Goal: Obtain resource: Download file/media

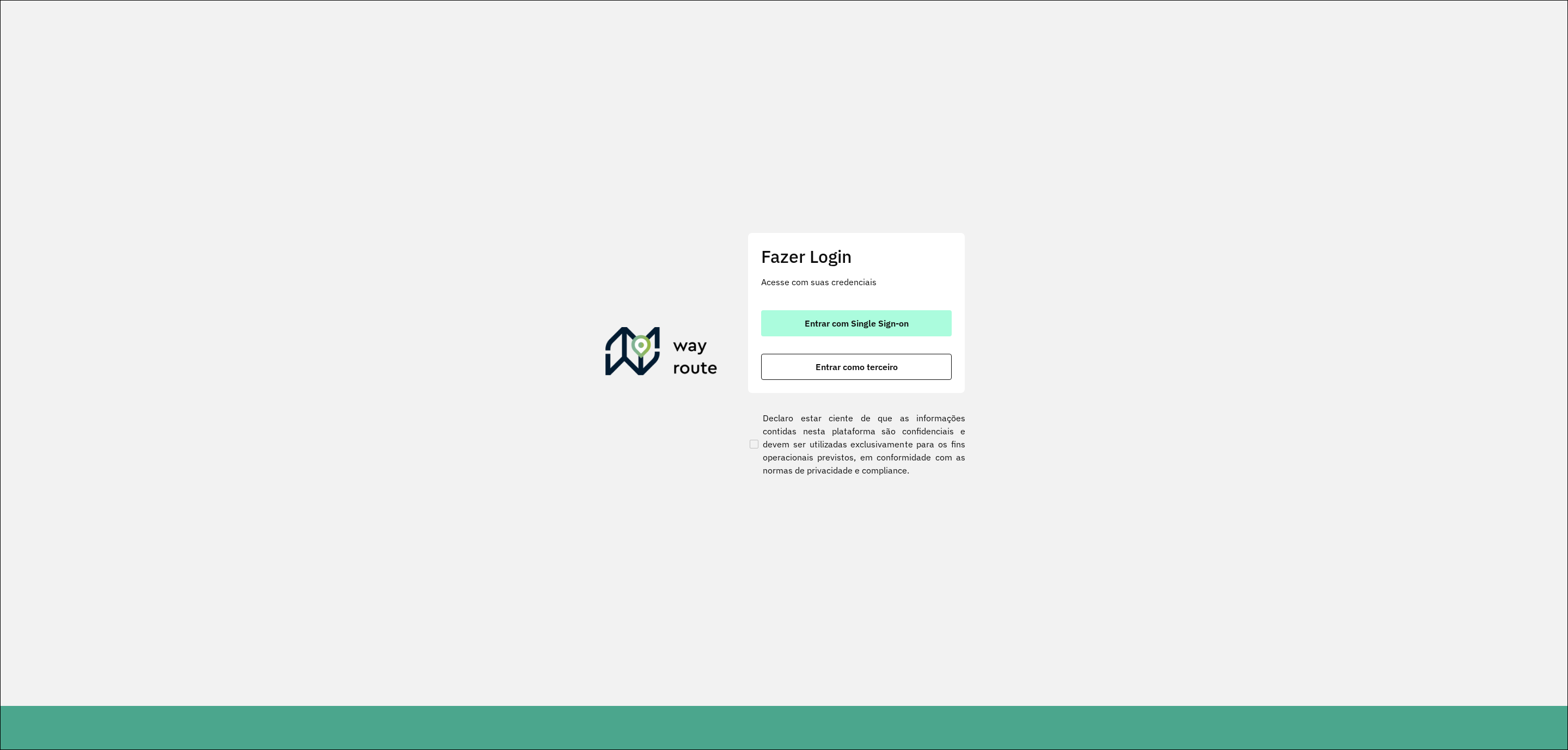
click at [874, 319] on span "Entrar com Single Sign-on" at bounding box center [856, 323] width 104 height 9
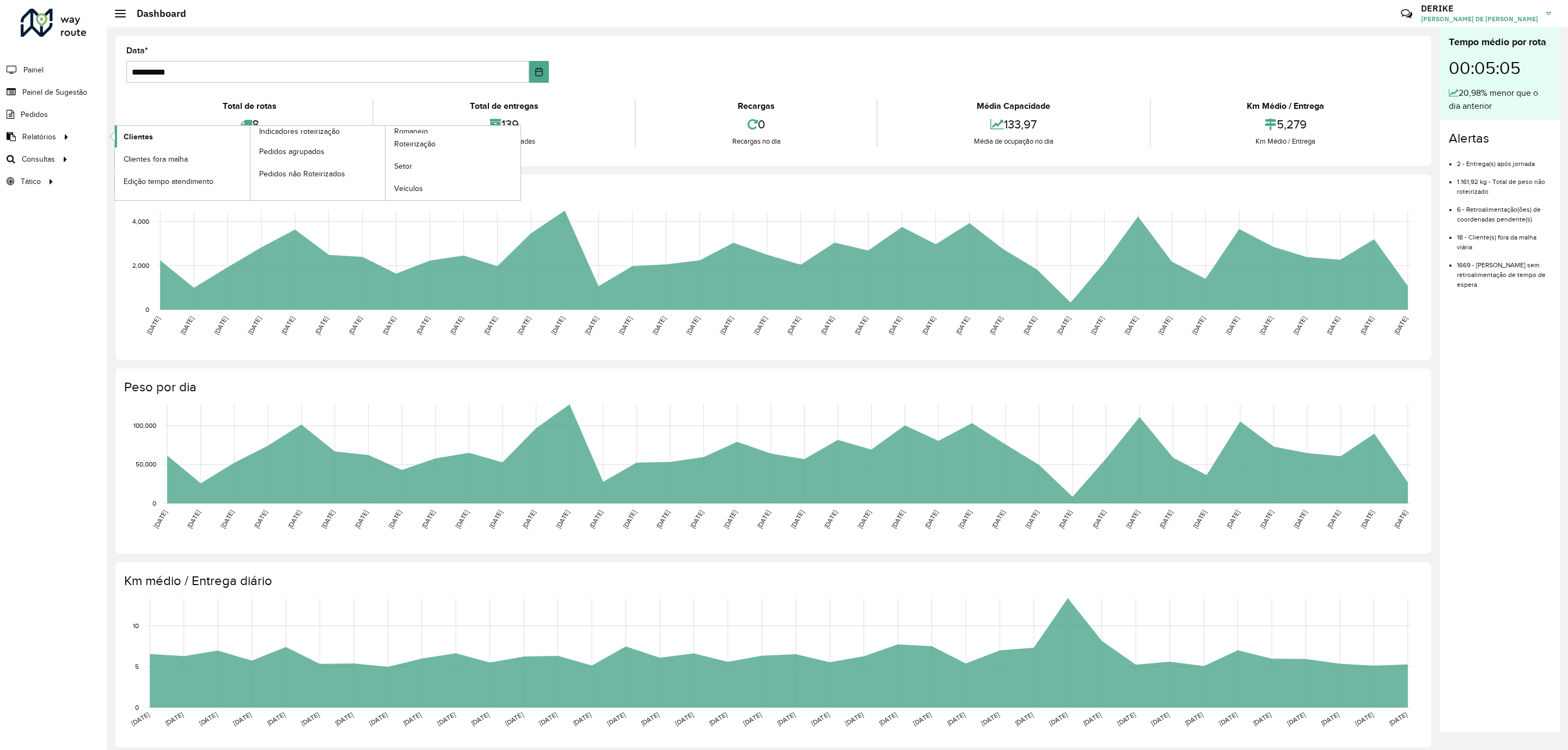
click at [141, 135] on span "Clientes" at bounding box center [138, 137] width 29 height 11
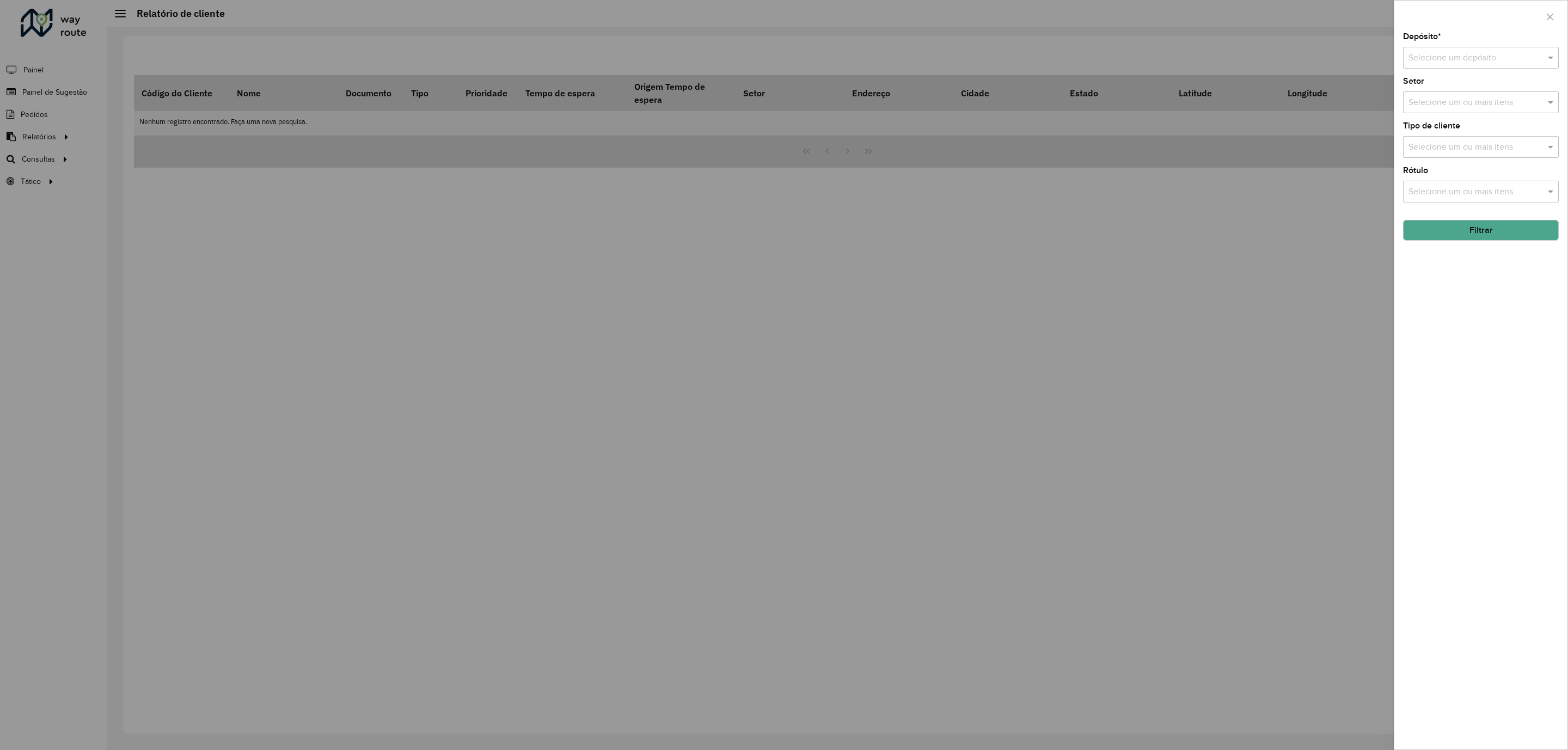
click at [1478, 60] on input "text" at bounding box center [1470, 58] width 123 height 13
click at [1445, 94] on div "CDD Blumenau" at bounding box center [1481, 90] width 154 height 19
click at [1502, 232] on button "Filtrar" at bounding box center [1481, 230] width 155 height 21
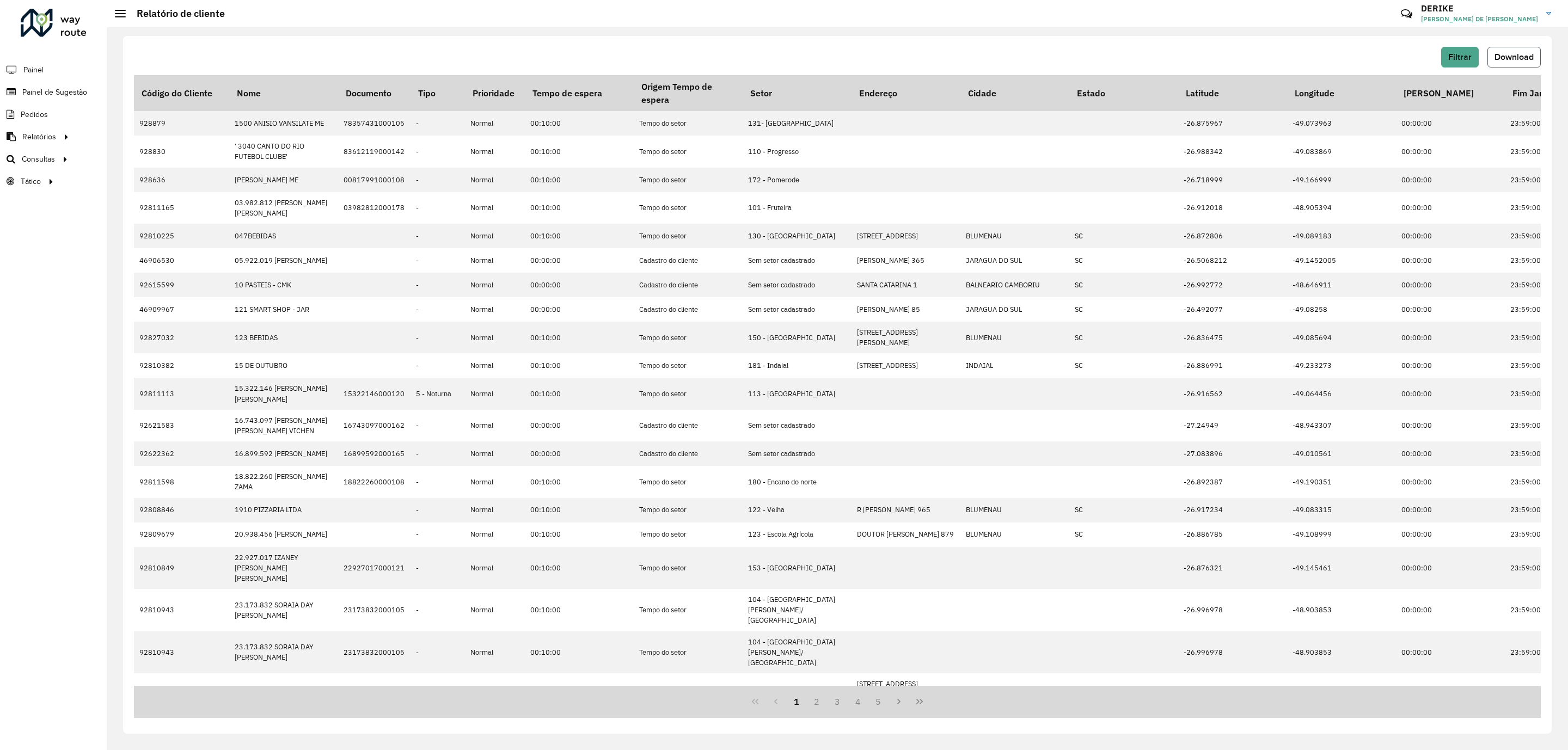
click at [1528, 60] on span "Download" at bounding box center [1514, 57] width 39 height 9
